Goal: Check status: Check status

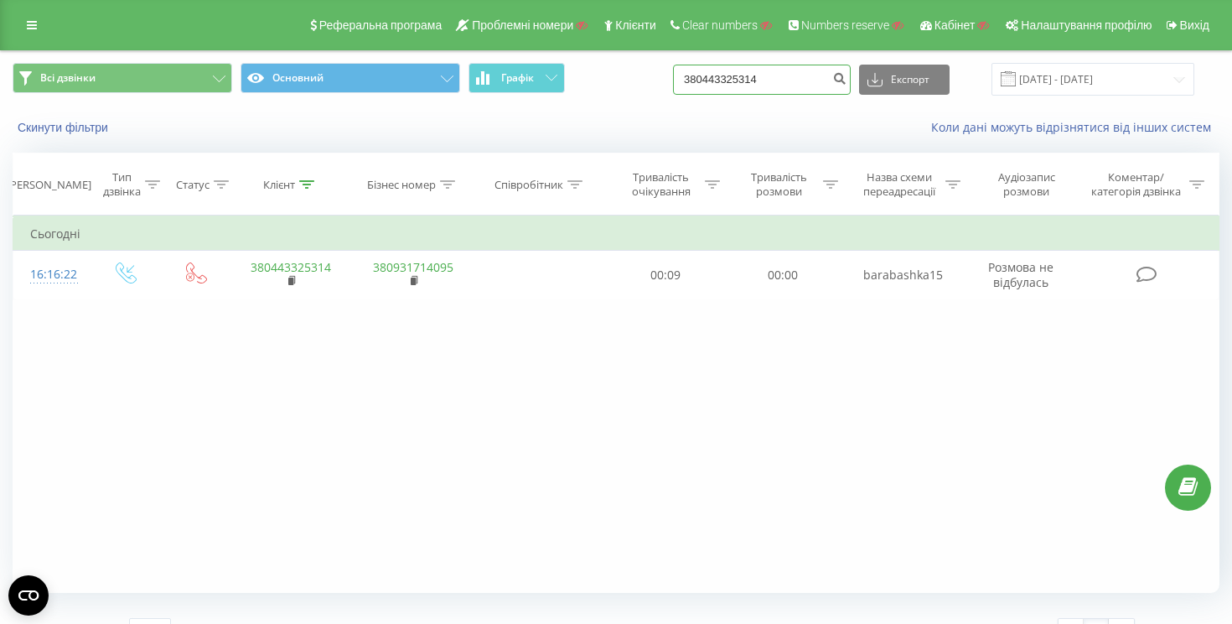
click at [825, 73] on input "380443325314" at bounding box center [762, 80] width 178 height 30
paste input "77000029312"
type input "77000029312"
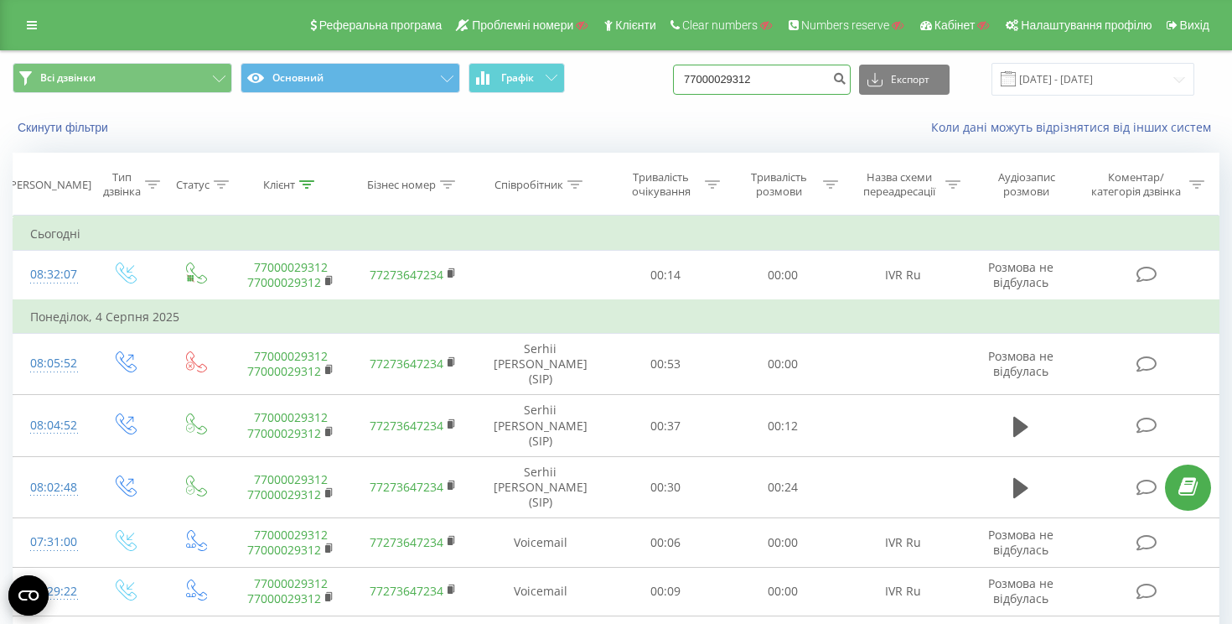
click at [810, 79] on input "77000029312" at bounding box center [762, 80] width 178 height 30
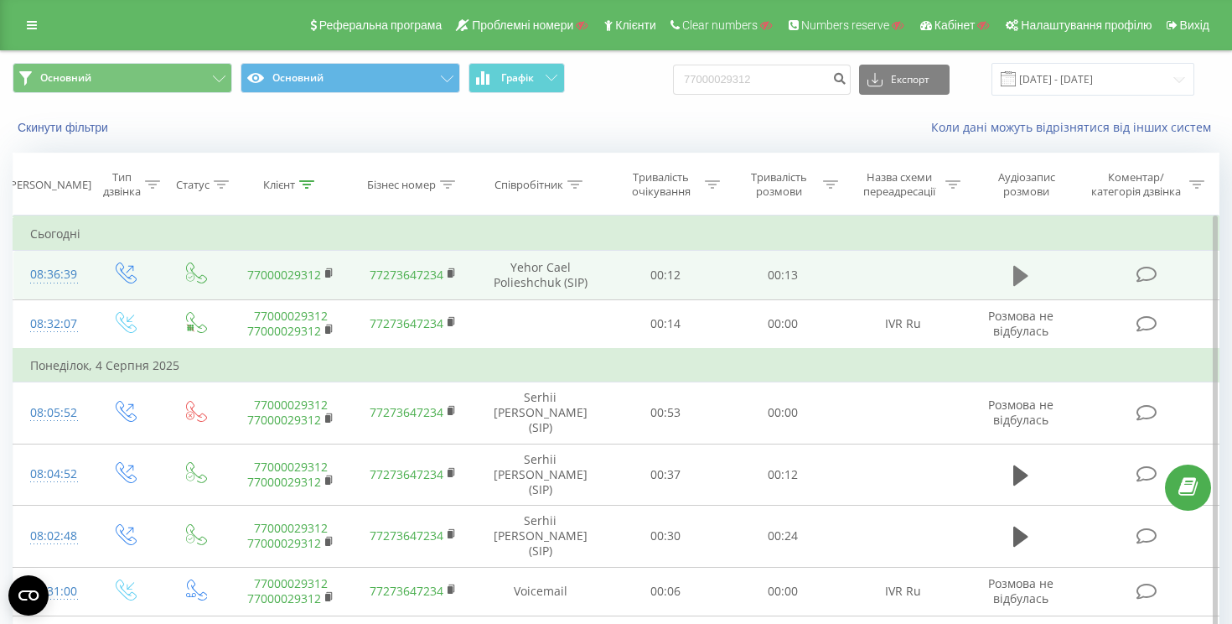
click at [1014, 272] on icon at bounding box center [1020, 276] width 15 height 20
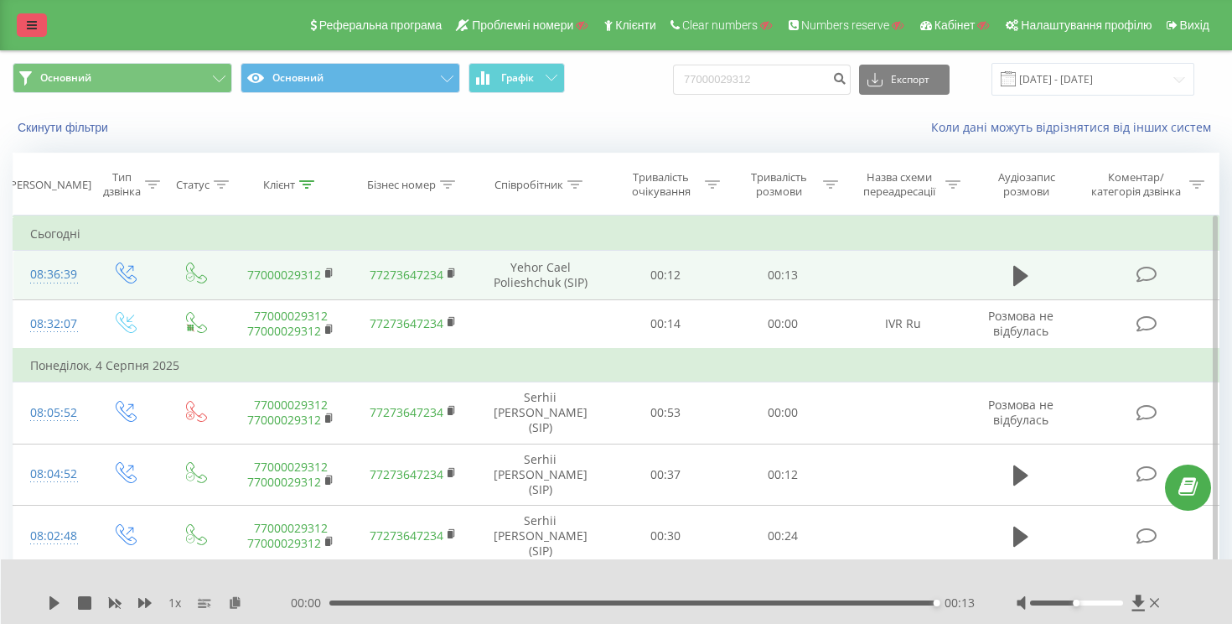
click at [27, 32] on link at bounding box center [32, 24] width 30 height 23
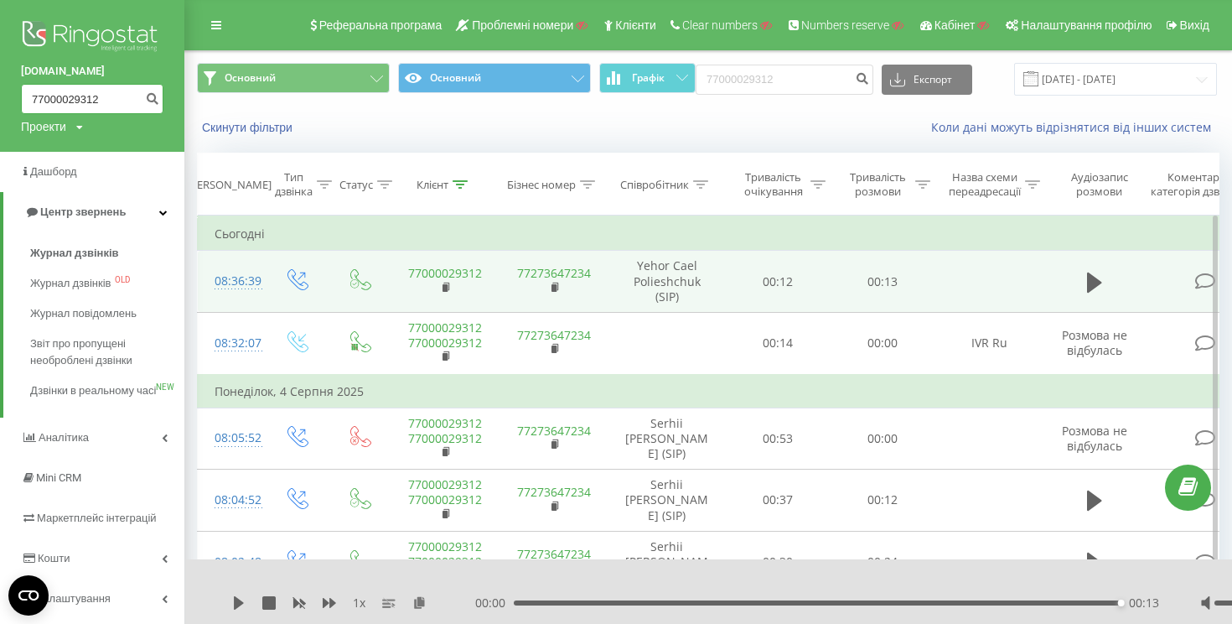
click at [70, 93] on input "77000029312" at bounding box center [92, 99] width 142 height 30
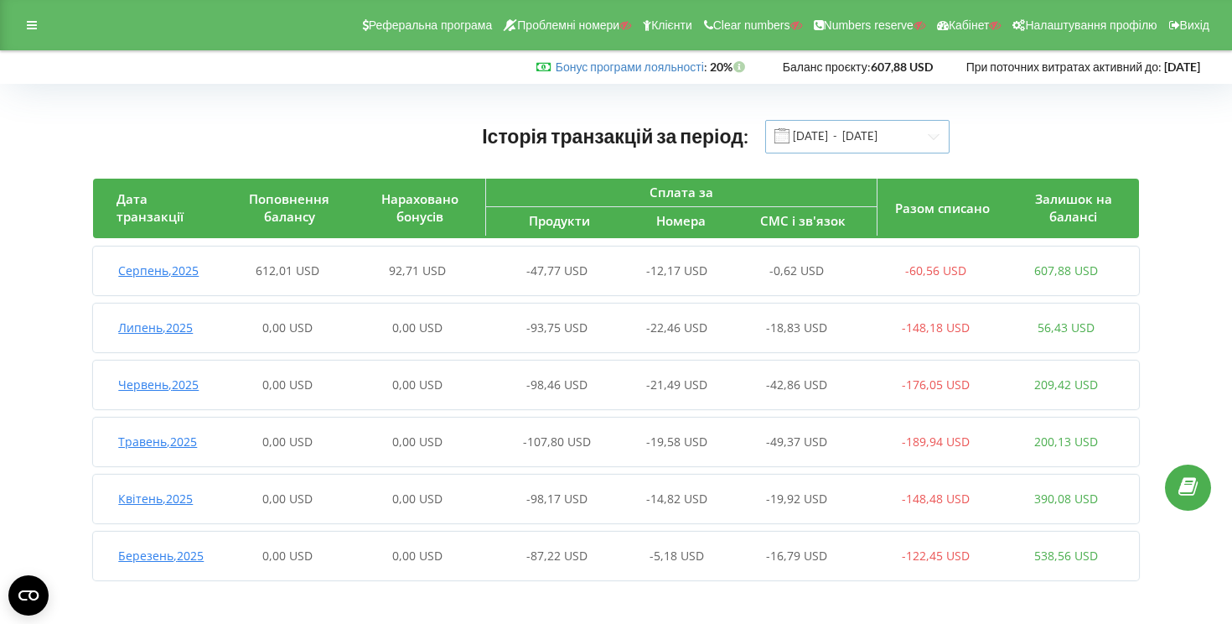
click at [894, 135] on input "01.03.2025 - 20.08.2025" at bounding box center [857, 137] width 184 height 34
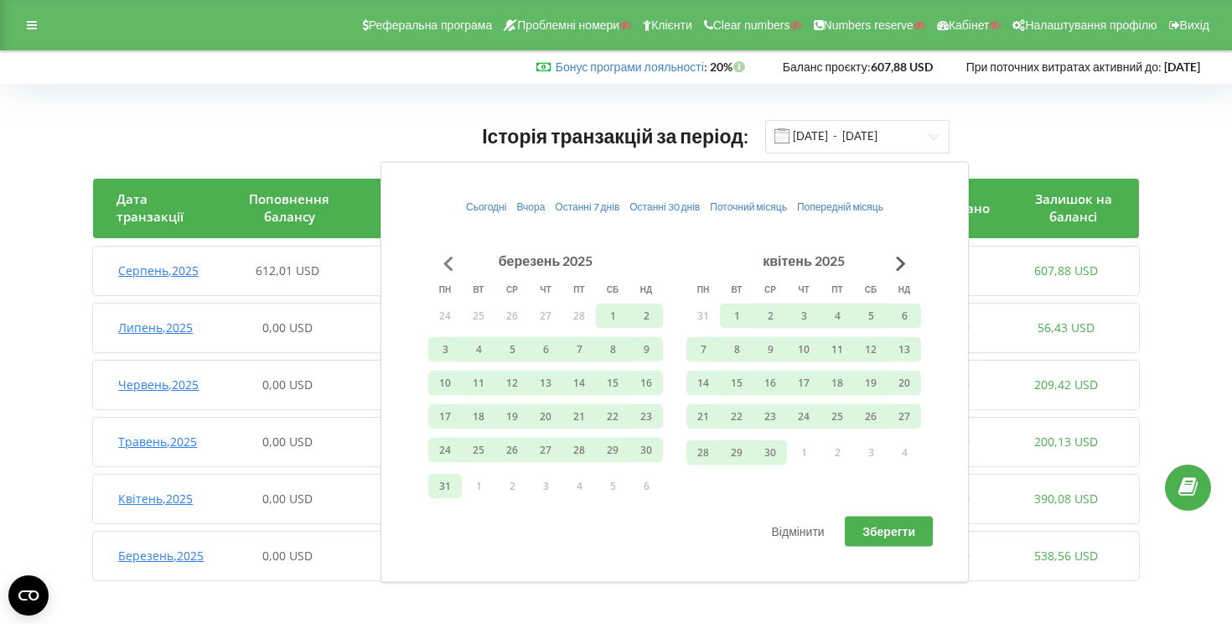
click at [449, 259] on button "Go to previous month" at bounding box center [449, 263] width 34 height 34
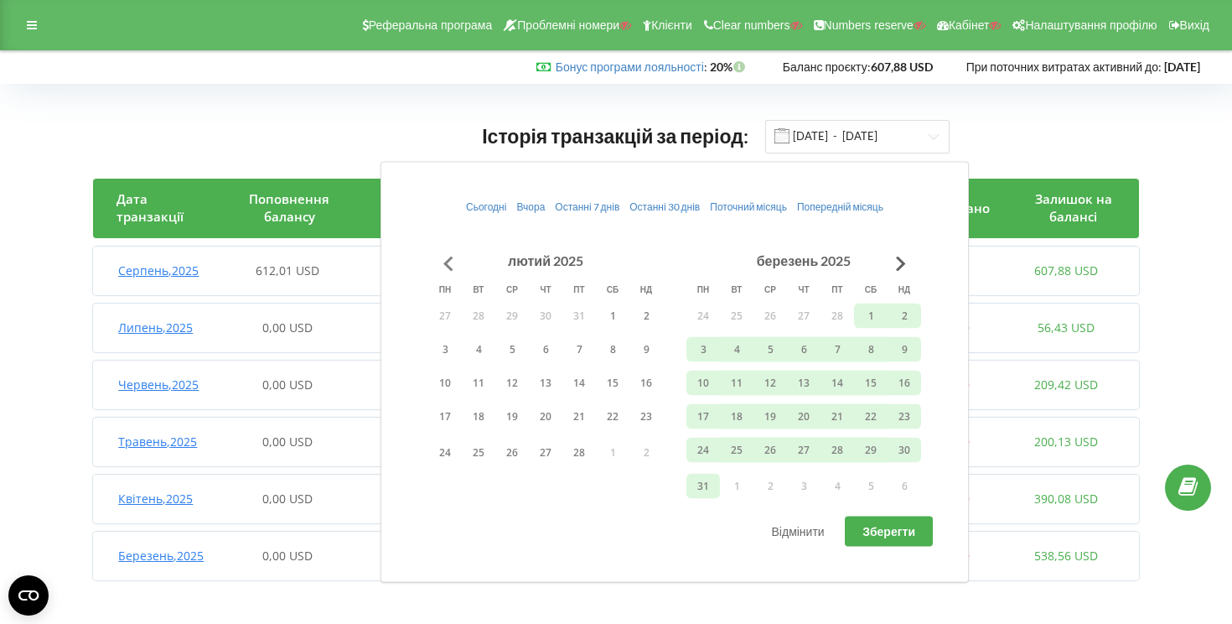
click at [449, 259] on button "Go to previous month" at bounding box center [449, 263] width 34 height 34
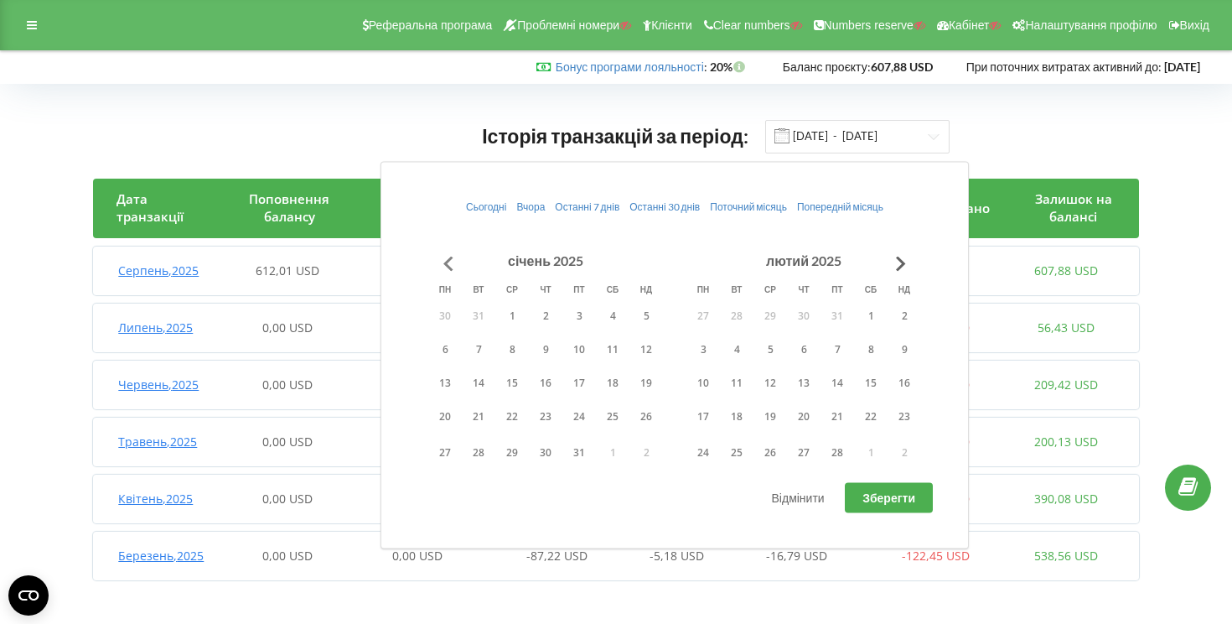
click at [449, 259] on button "Go to previous month" at bounding box center [449, 263] width 34 height 34
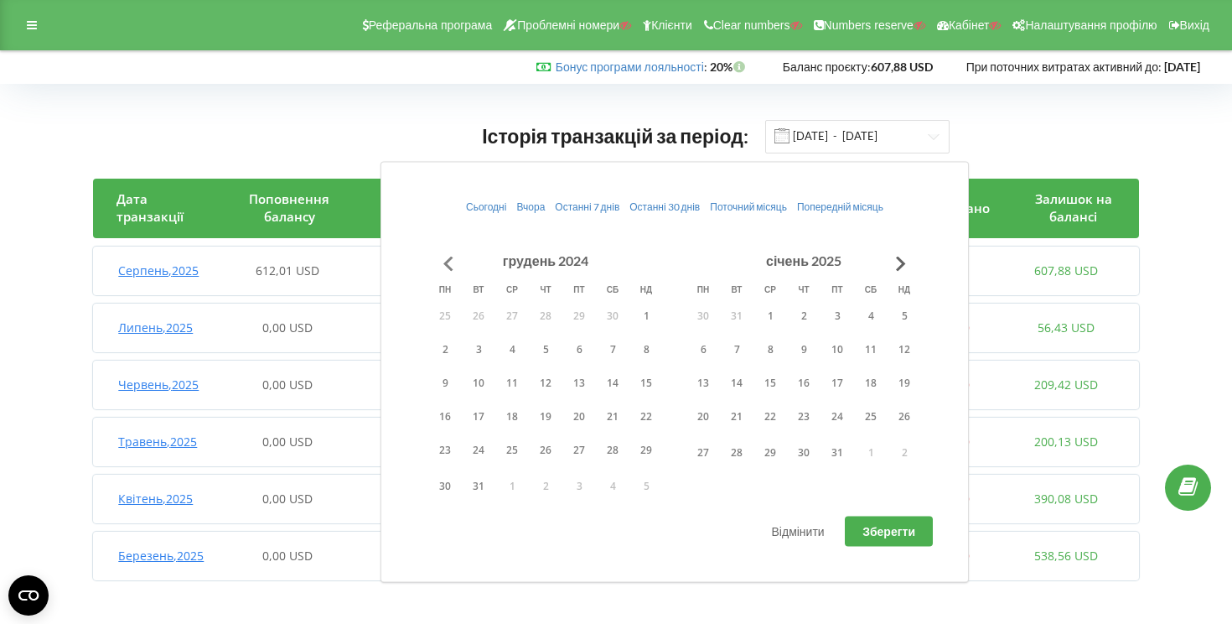
click at [449, 259] on button "Go to previous month" at bounding box center [449, 263] width 34 height 34
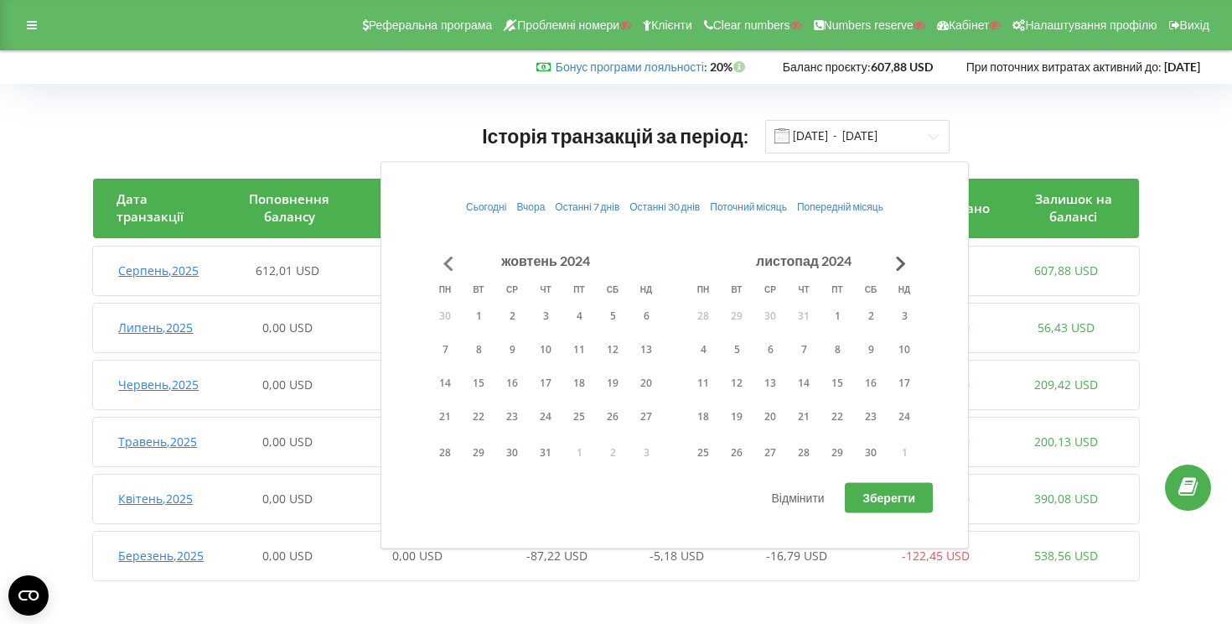
click at [449, 259] on button "Go to previous month" at bounding box center [449, 263] width 34 height 34
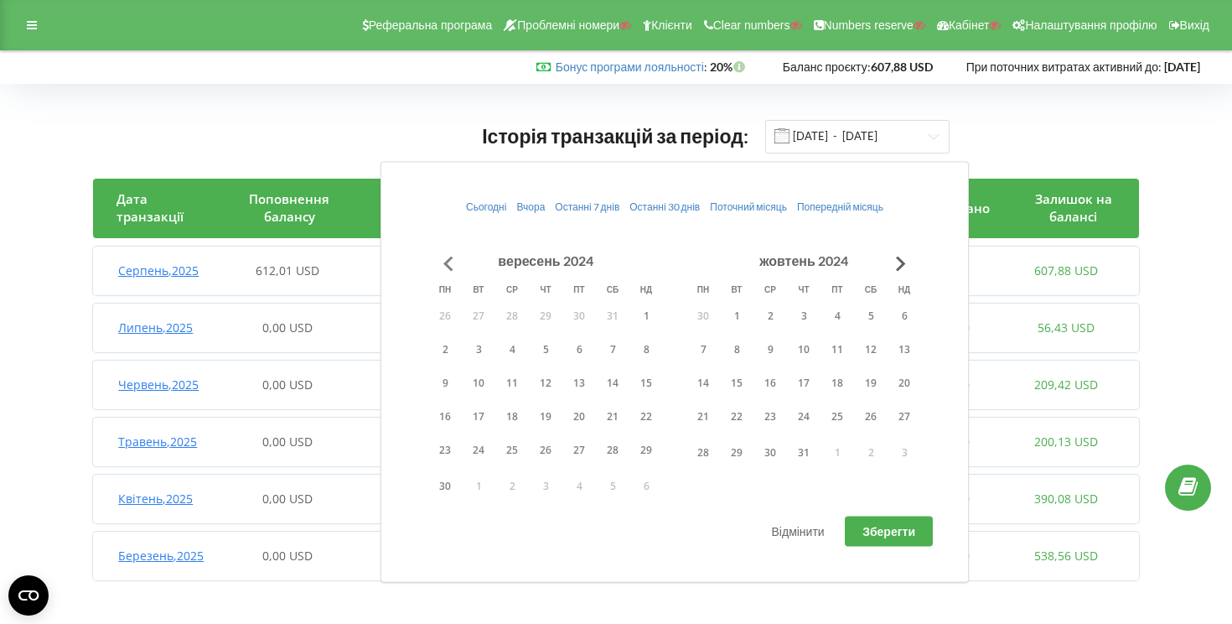
click at [449, 259] on button "Go to previous month" at bounding box center [449, 263] width 34 height 34
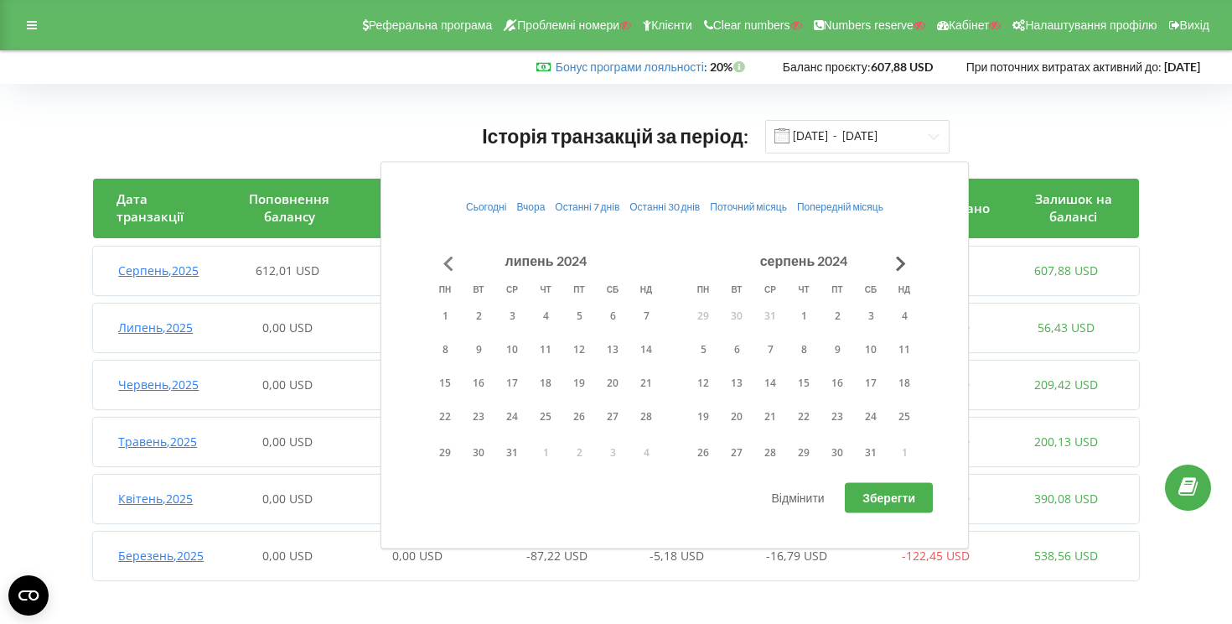
click at [449, 259] on button "Go to previous month" at bounding box center [449, 263] width 34 height 34
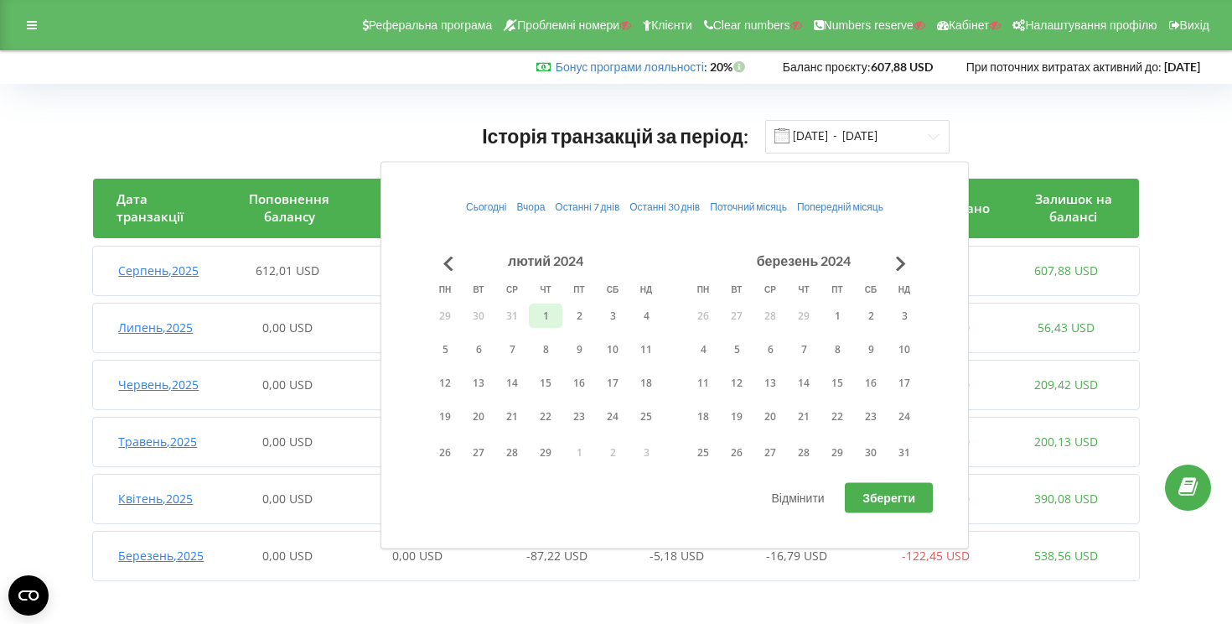
click at [545, 309] on button "1" at bounding box center [546, 315] width 34 height 25
click at [908, 261] on button "Go to next month" at bounding box center [901, 263] width 34 height 34
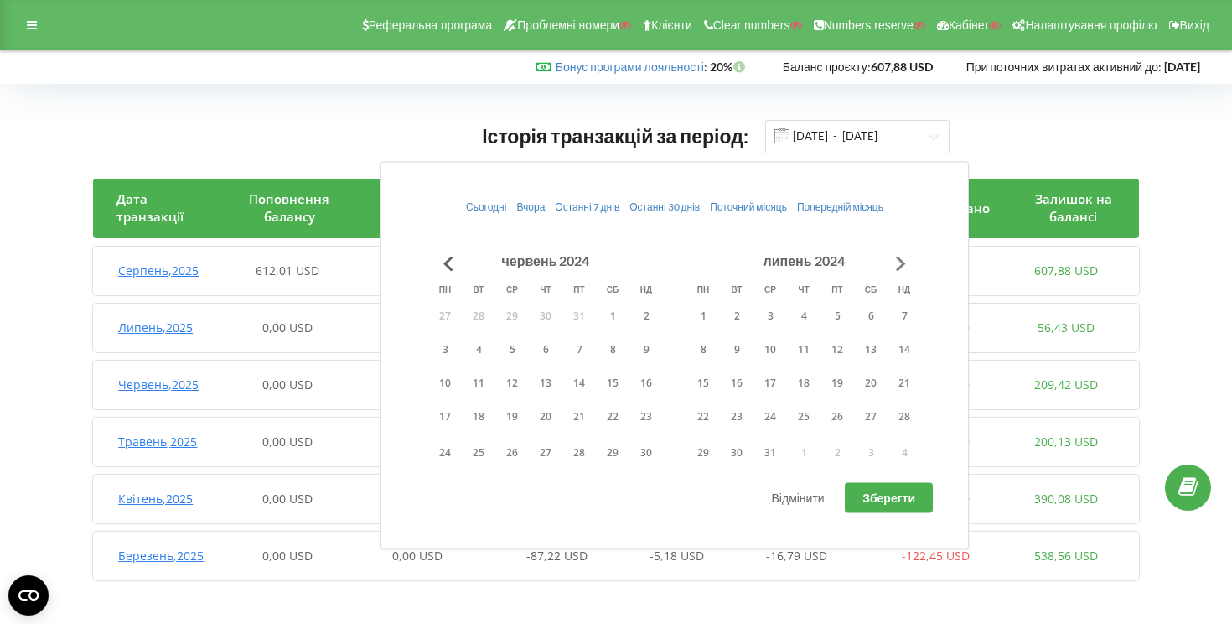
click at [908, 261] on button "Go to next month" at bounding box center [901, 263] width 34 height 34
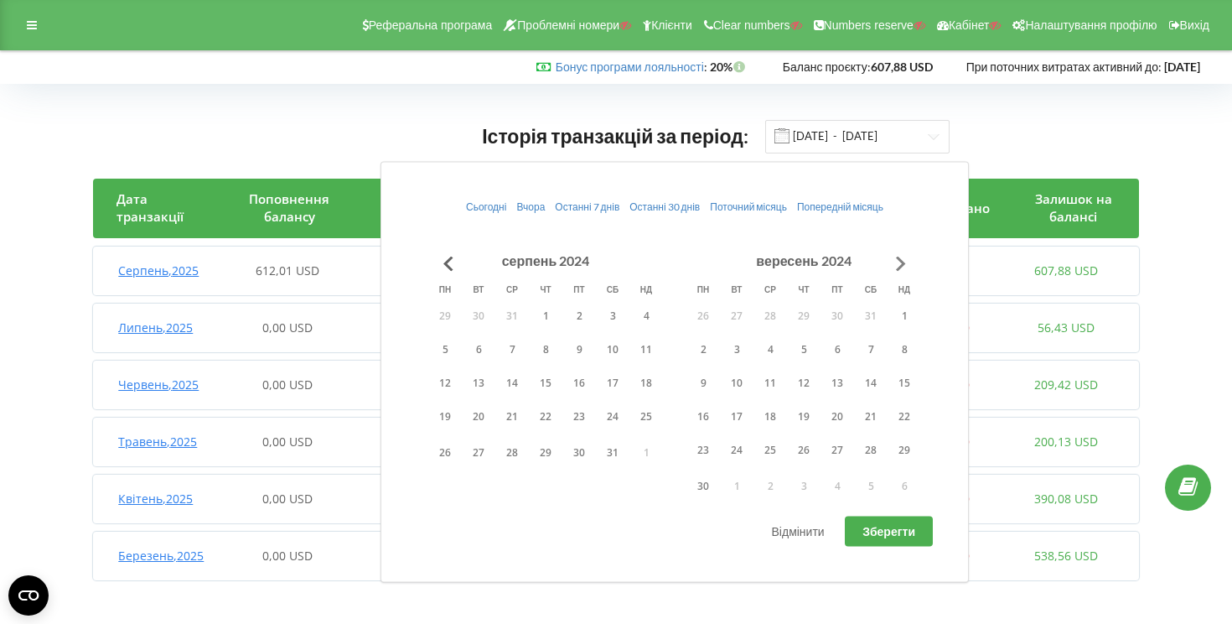
click at [908, 261] on button "Go to next month" at bounding box center [901, 263] width 34 height 34
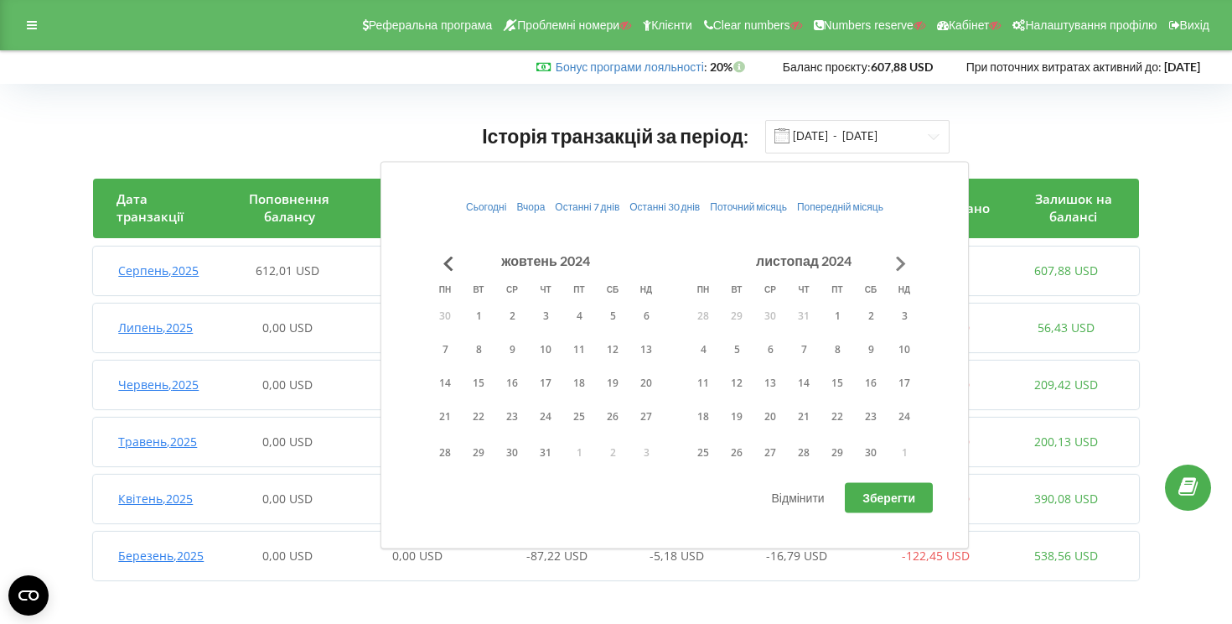
click at [908, 261] on button "Go to next month" at bounding box center [901, 263] width 34 height 34
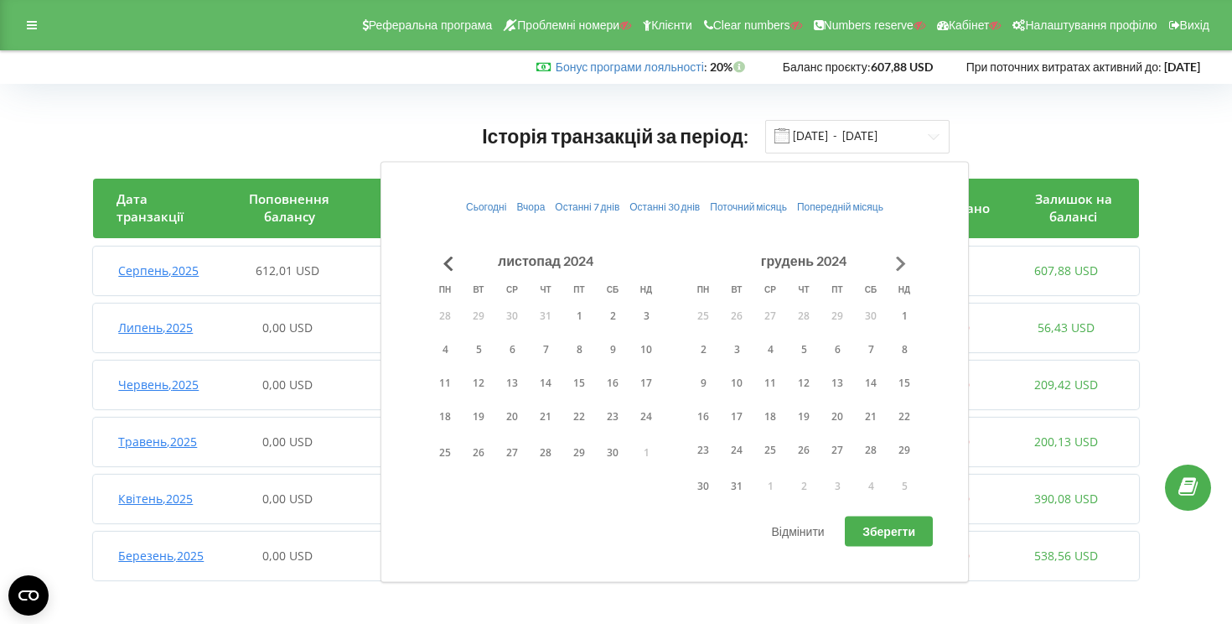
click at [908, 261] on button "Go to next month" at bounding box center [901, 263] width 34 height 34
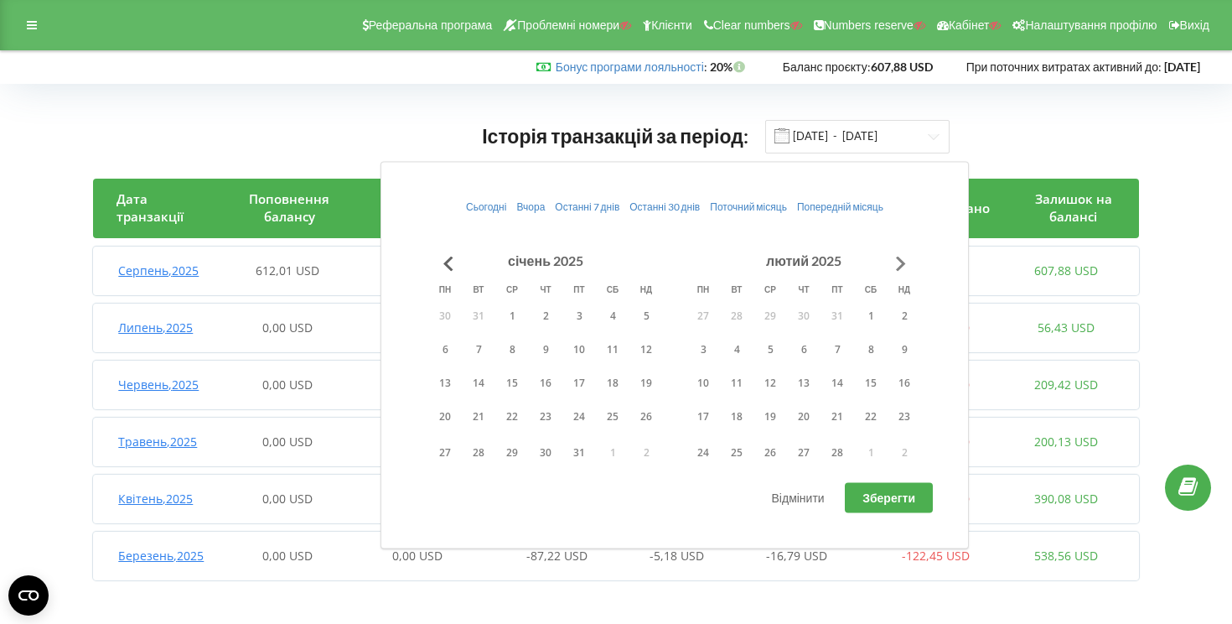
click at [908, 261] on button "Go to next month" at bounding box center [901, 263] width 34 height 34
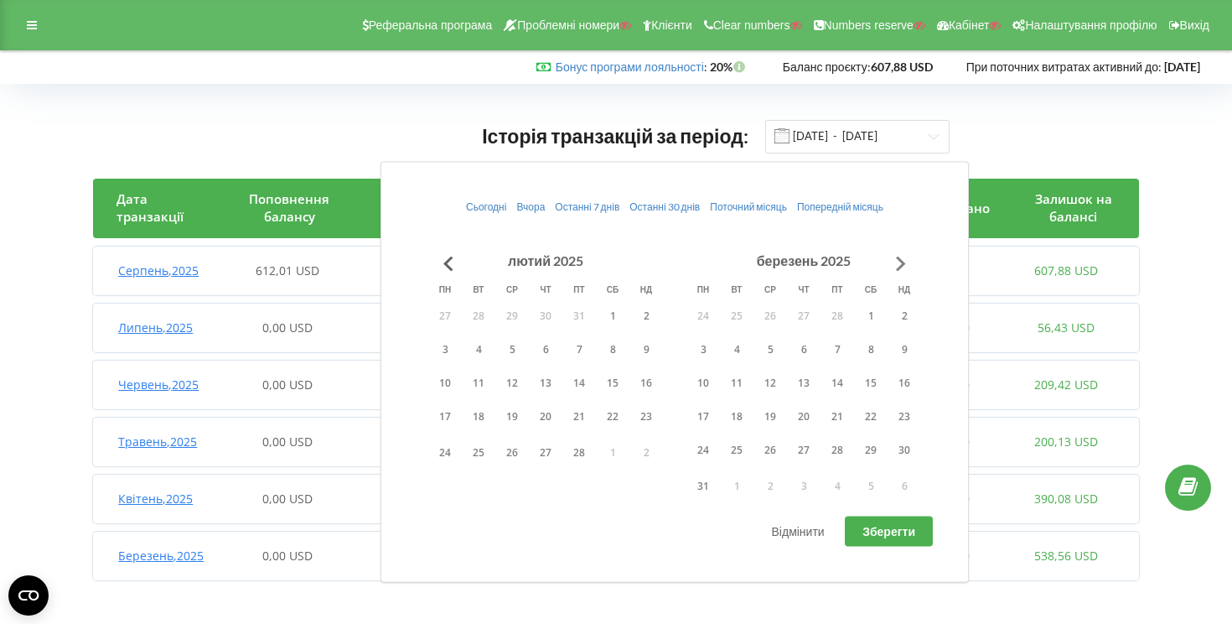
click at [908, 261] on button "Go to next month" at bounding box center [901, 263] width 34 height 34
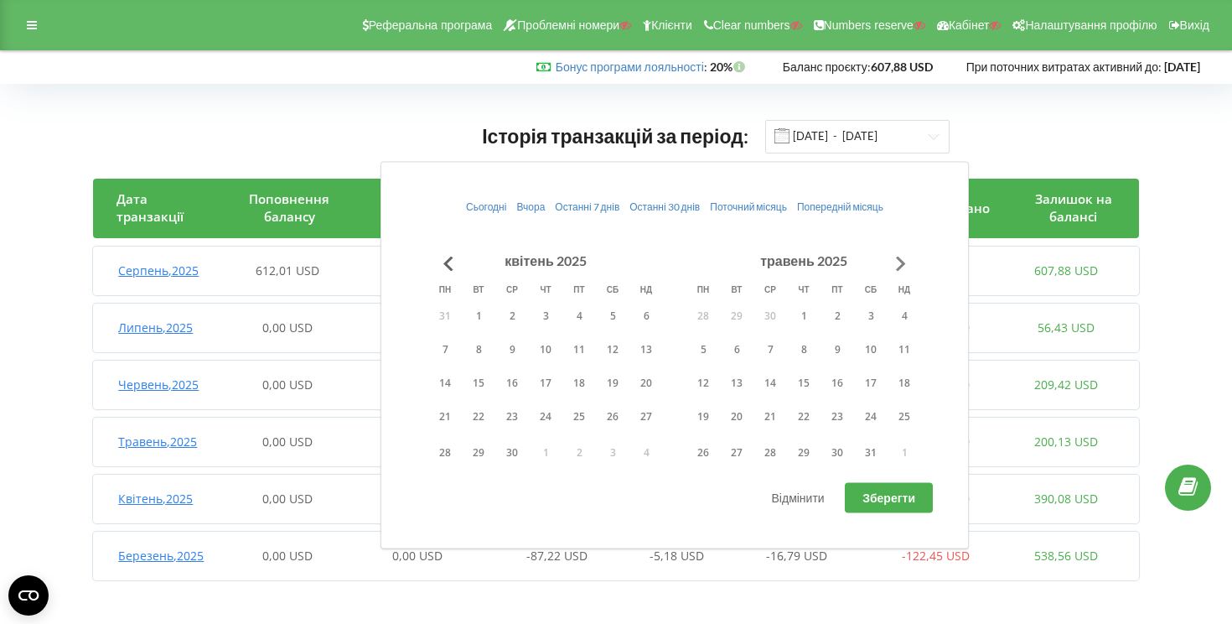
click at [908, 261] on button "Go to next month" at bounding box center [901, 263] width 34 height 34
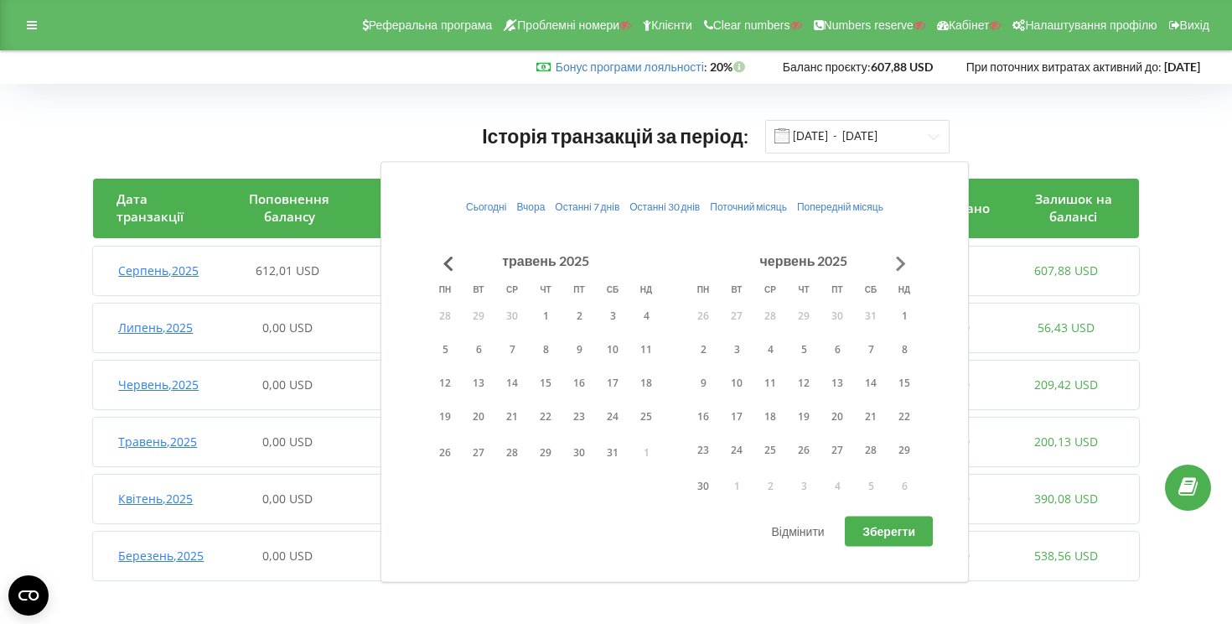
click at [908, 261] on button "Go to next month" at bounding box center [901, 263] width 34 height 34
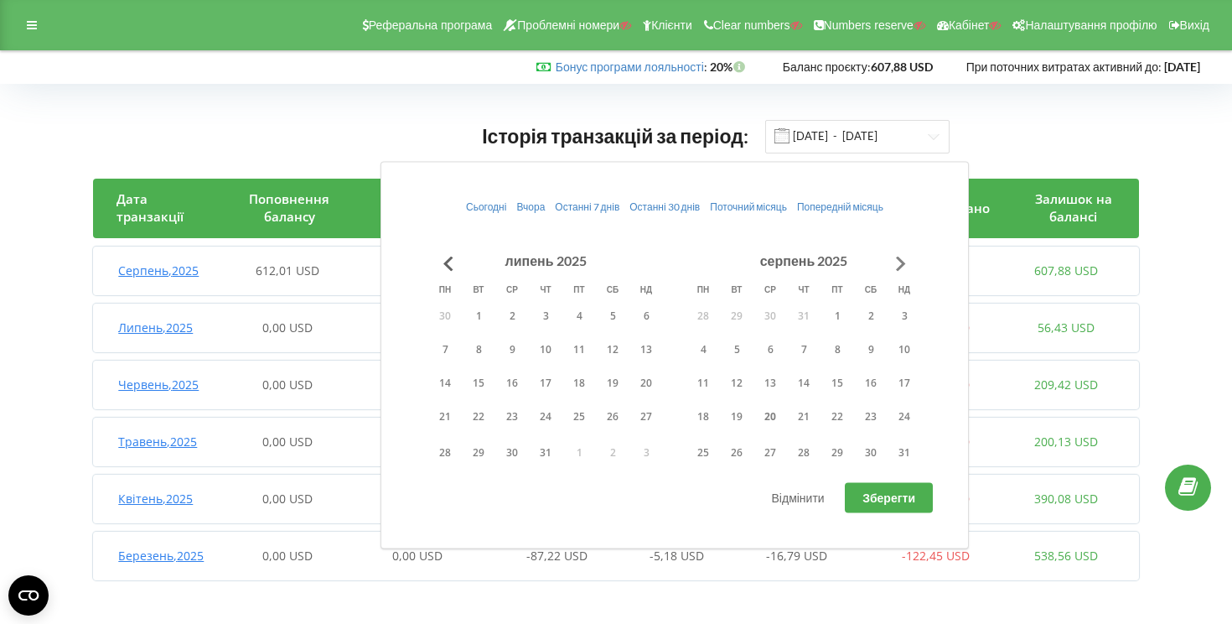
click at [908, 261] on button "Go to next month" at bounding box center [901, 263] width 34 height 34
click at [619, 454] on button "30" at bounding box center [613, 452] width 34 height 25
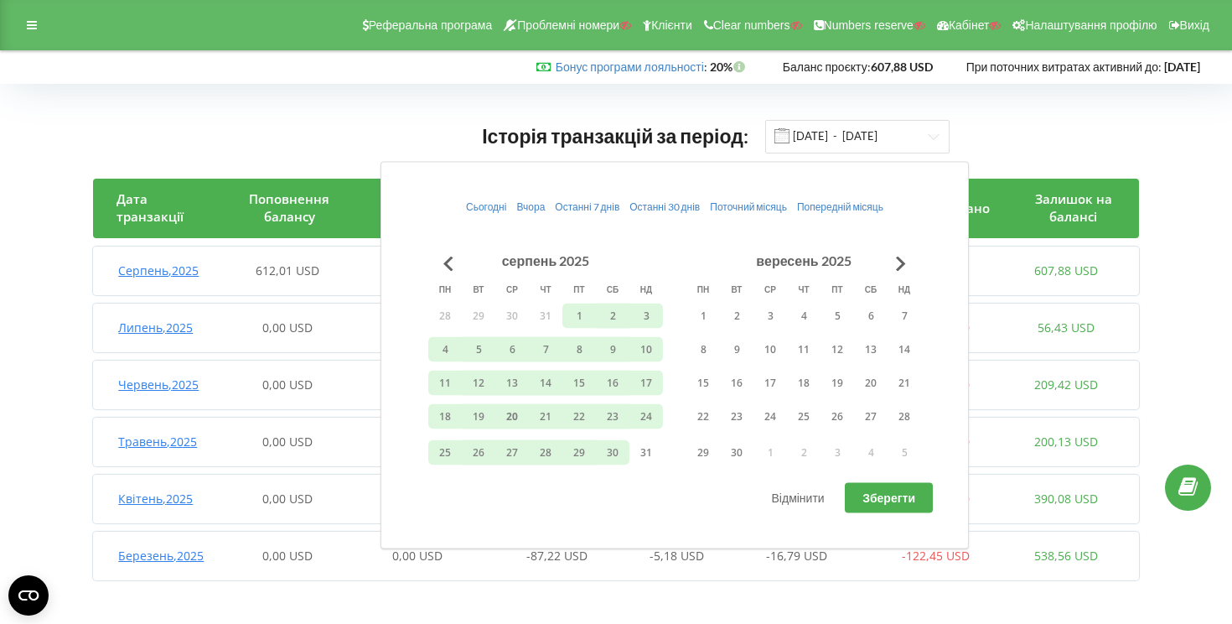
click at [884, 498] on span "Зберегти" at bounding box center [888, 497] width 53 height 14
type input "01.02.2024 - 30.08.2025"
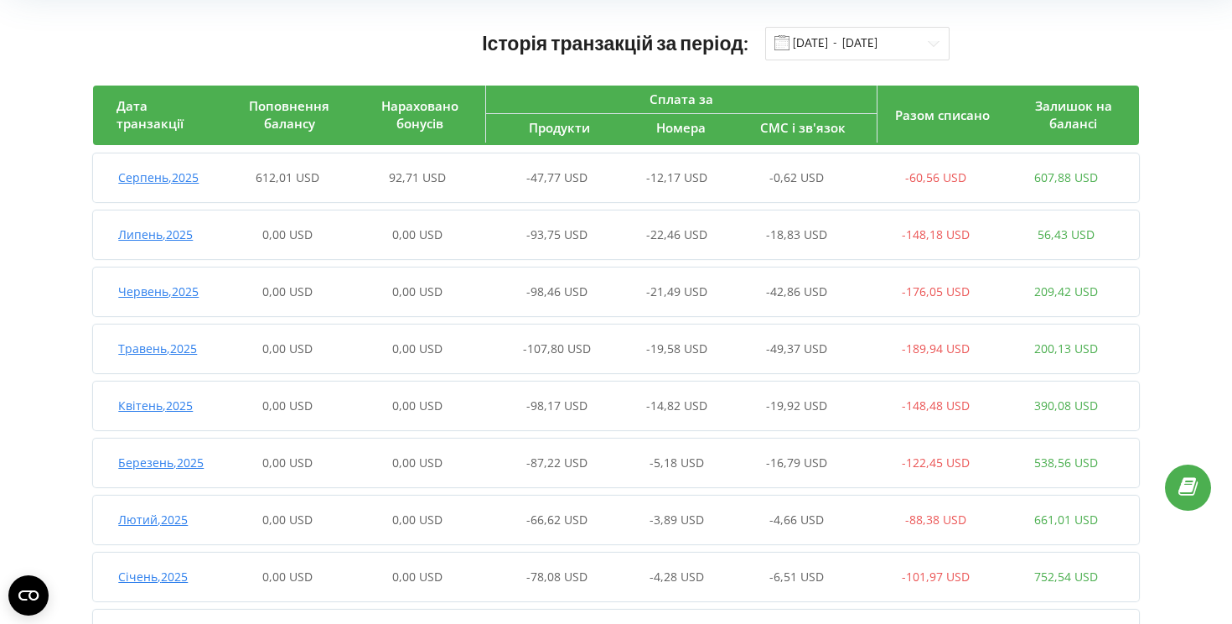
scroll to position [90, 0]
